Goal: Task Accomplishment & Management: Manage account settings

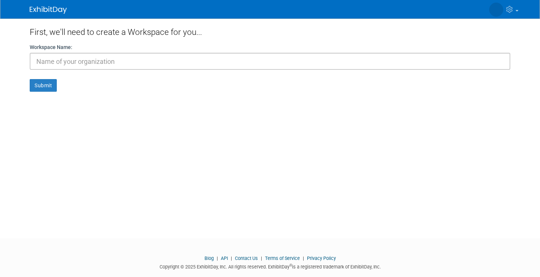
type input "T"
type input "Shan"
click at [40, 89] on button "Submit" at bounding box center [43, 85] width 27 height 13
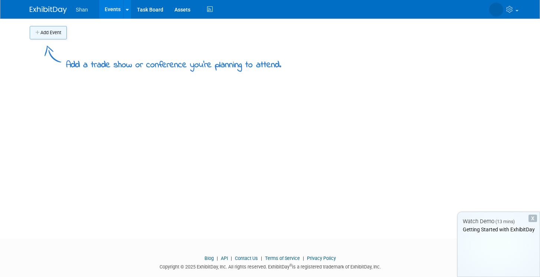
click at [49, 33] on button "Add Event" at bounding box center [48, 32] width 37 height 13
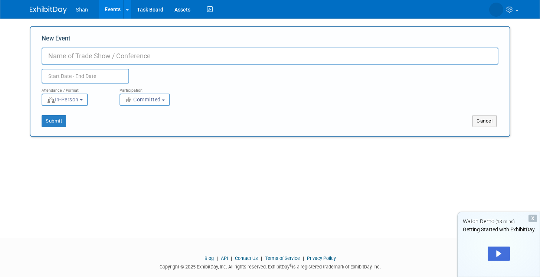
click at [105, 60] on input "New Event" at bounding box center [270, 56] width 457 height 17
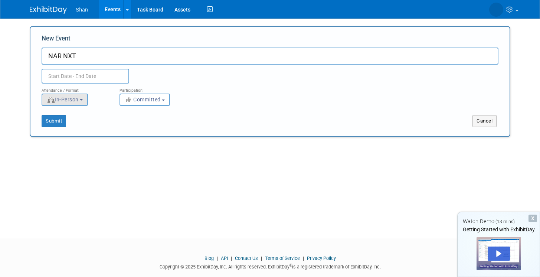
type input "NAR NXT"
click at [65, 98] on span "In-Person" at bounding box center [63, 100] width 32 height 6
click at [75, 118] on label "In-Person" at bounding box center [67, 115] width 43 height 10
click at [49, 118] on input "In-Person" at bounding box center [46, 115] width 5 height 5
click at [110, 120] on div "Submit" at bounding box center [130, 121] width 200 height 12
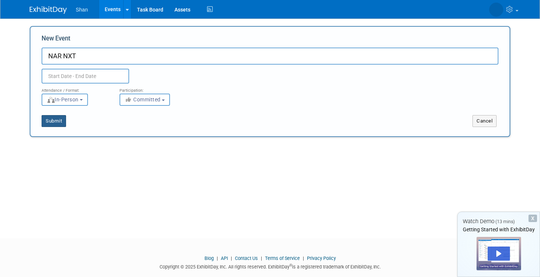
click at [57, 124] on button "Submit" at bounding box center [54, 121] width 24 height 12
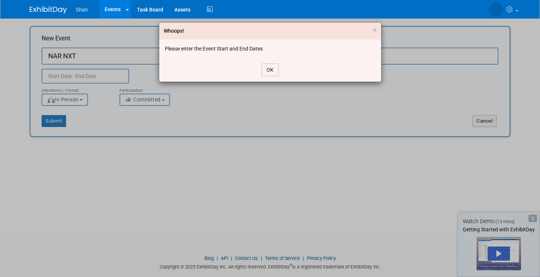
drag, startPoint x: 271, startPoint y: 72, endPoint x: 255, endPoint y: 75, distance: 16.0
click at [270, 72] on button "OK" at bounding box center [270, 69] width 17 height 13
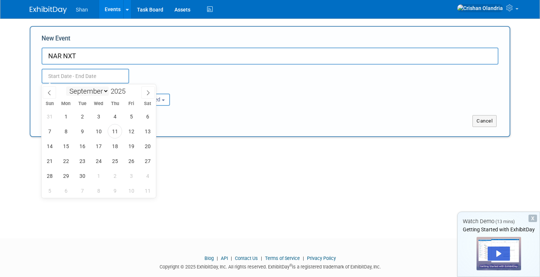
click at [96, 82] on input "text" at bounding box center [86, 76] width 88 height 15
click at [149, 90] on icon at bounding box center [147, 92] width 5 height 5
select select "10"
click at [128, 148] on span "14" at bounding box center [131, 146] width 14 height 14
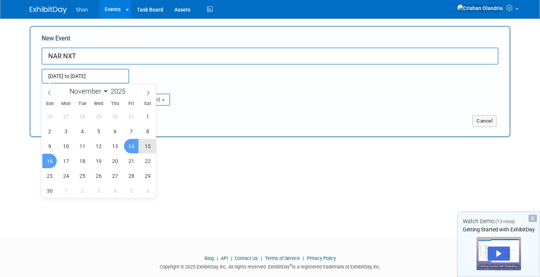
click at [46, 162] on span "16" at bounding box center [49, 161] width 14 height 14
type input "Nov 14, 2025 to Nov 16, 2025"
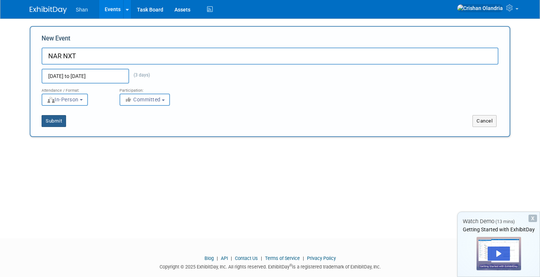
click at [56, 118] on button "Submit" at bounding box center [54, 121] width 24 height 12
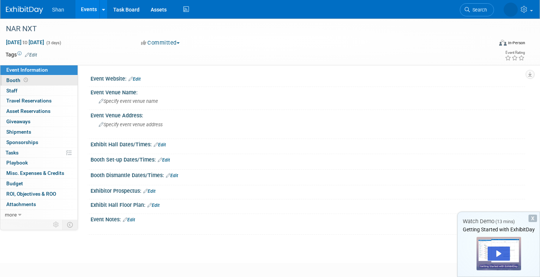
click at [17, 84] on link "Booth" at bounding box center [38, 80] width 77 height 10
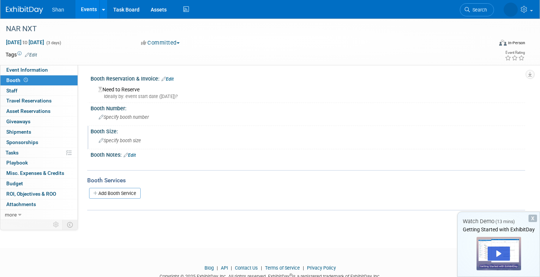
click at [122, 141] on span "Specify booth size" at bounding box center [120, 141] width 42 height 6
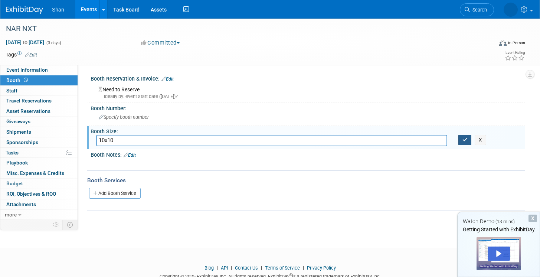
type input "10x10"
click at [461, 141] on button "button" at bounding box center [464, 140] width 13 height 10
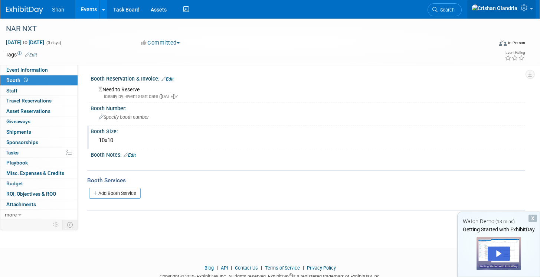
click at [511, 12] on img at bounding box center [494, 8] width 46 height 8
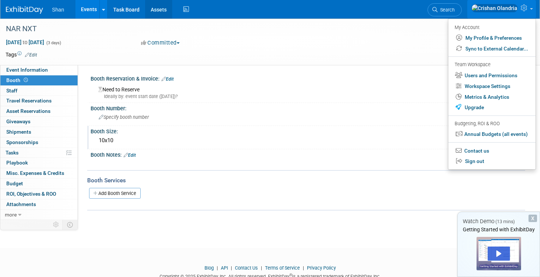
click at [155, 7] on link "Assets" at bounding box center [158, 9] width 27 height 19
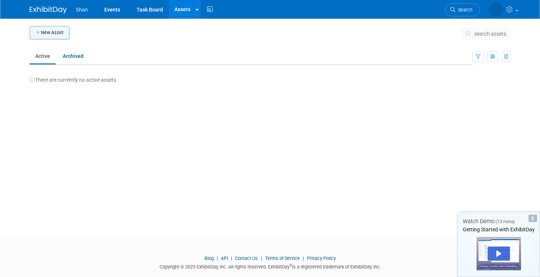
click at [48, 29] on button "New Asset" at bounding box center [50, 32] width 40 height 13
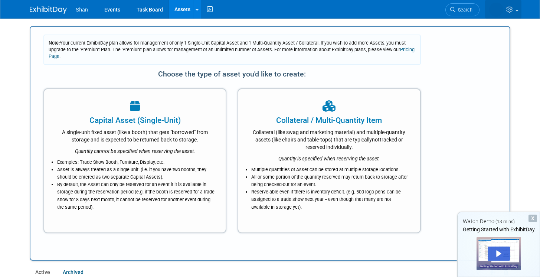
click at [496, 13] on img at bounding box center [496, 10] width 14 height 14
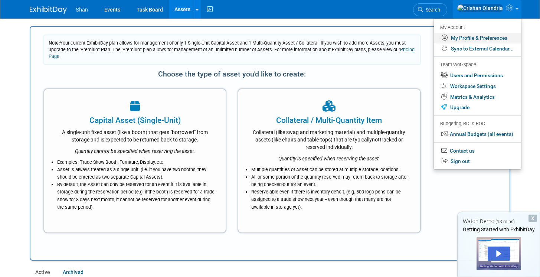
click at [478, 36] on link "My Profile & Preferences" at bounding box center [477, 38] width 87 height 11
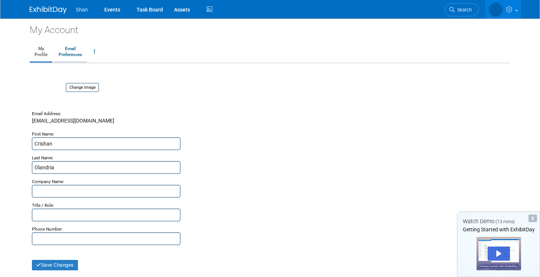
click at [77, 45] on link "Email Preferences" at bounding box center [70, 52] width 33 height 19
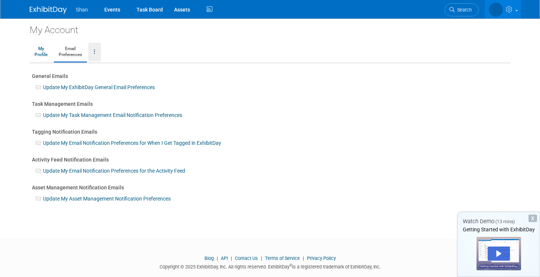
click at [91, 49] on link at bounding box center [94, 52] width 13 height 19
click at [122, 89] on link "Close my Account" at bounding box center [125, 86] width 72 height 11
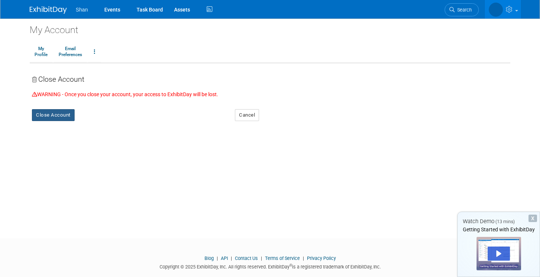
click at [60, 109] on button "Close Account" at bounding box center [53, 115] width 43 height 12
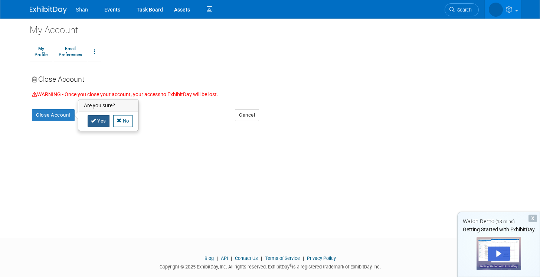
click at [95, 122] on icon at bounding box center [93, 120] width 5 height 5
